Goal: Subscribe to service/newsletter

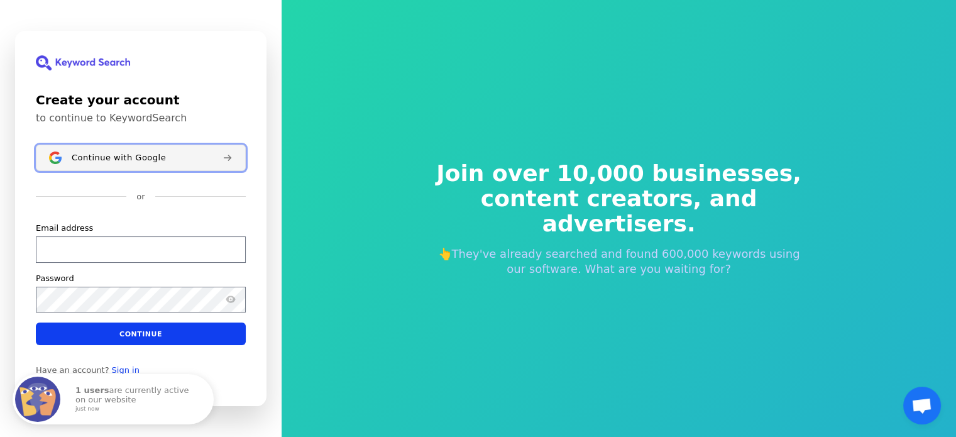
click at [164, 162] on div "Continue with Google" at bounding box center [142, 158] width 141 height 10
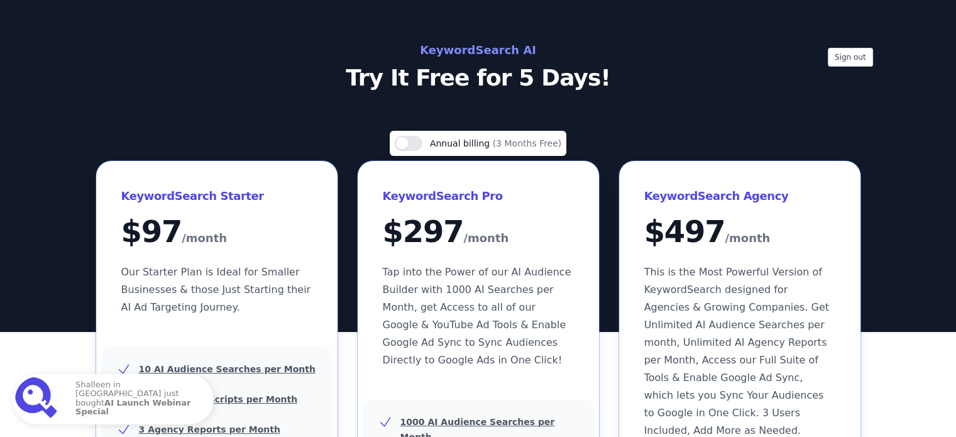
click at [741, 339] on span "This is the Most Powerful Version of KeywordSearch designed for Agencies & Grow…" at bounding box center [737, 351] width 185 height 170
